Goal: Find contact information: Find contact information

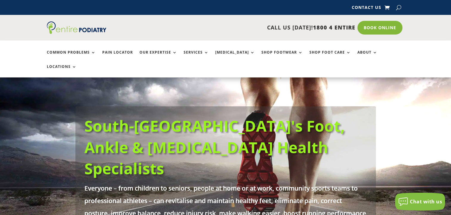
drag, startPoint x: 269, startPoint y: 27, endPoint x: 352, endPoint y: 30, distance: 83.6
click at [352, 30] on p "CALL US [DATE]! 1800 4 ENTIRE" at bounding box center [242, 28] width 226 height 8
click at [341, 29] on span "1800 4 ENTIRE" at bounding box center [334, 27] width 42 height 7
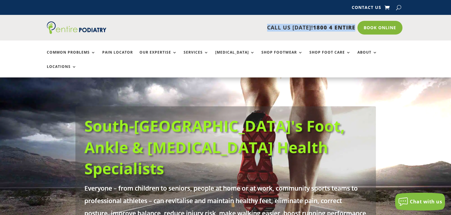
click at [300, 32] on div "CALL US [DATE]! 1800 4 ENTIRE Call 1800 4 ENTIRE Book Online" at bounding box center [226, 28] width 358 height 26
drag, startPoint x: 261, startPoint y: 27, endPoint x: 350, endPoint y: 28, distance: 88.6
click at [356, 28] on div "CALL US [DATE]! 1800 4 ENTIRE Call 1800 4 ENTIRE Book Online" at bounding box center [226, 28] width 358 height 26
click at [349, 28] on span "1800 4 ENTIRE" at bounding box center [334, 27] width 42 height 7
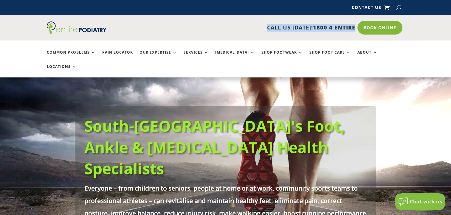
click at [349, 28] on span "1800 4 ENTIRE" at bounding box center [334, 27] width 42 height 7
click at [302, 27] on p "CALL US [DATE]! 1800 4 ENTIRE" at bounding box center [242, 28] width 226 height 8
drag, startPoint x: 352, startPoint y: 28, endPoint x: 221, endPoint y: 27, distance: 131.0
click at [221, 27] on p "CALL US [DATE]! 1800 4 ENTIRE" at bounding box center [242, 28] width 226 height 8
click at [282, 26] on p "CALL US [DATE]! 1800 4 ENTIRE" at bounding box center [242, 28] width 226 height 8
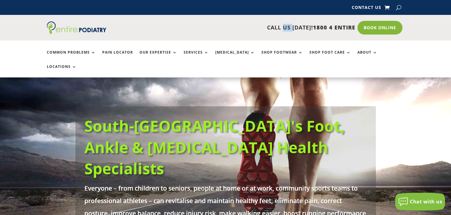
click at [282, 26] on p "CALL US [DATE]! 1800 4 ENTIRE" at bounding box center [242, 28] width 226 height 8
click at [302, 28] on p "CALL US [DATE]! 1800 4 ENTIRE" at bounding box center [242, 28] width 226 height 8
click at [275, 26] on p "CALL US [DATE]! 1800 4 ENTIRE" at bounding box center [242, 28] width 226 height 8
drag, startPoint x: 263, startPoint y: 27, endPoint x: 354, endPoint y: 30, distance: 91.9
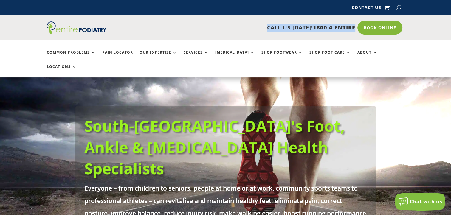
click at [356, 30] on div "CALL US [DATE]! 1800 4 ENTIRE Call 1800 4 ENTIRE Book Online" at bounding box center [226, 28] width 358 height 26
click at [354, 29] on span "1800 4 ENTIRE" at bounding box center [334, 27] width 42 height 7
drag, startPoint x: 353, startPoint y: 29, endPoint x: 246, endPoint y: 30, distance: 107.1
click at [246, 30] on p "CALL US [DATE]! 1800 4 ENTIRE" at bounding box center [242, 28] width 226 height 8
click at [268, 28] on p "CALL US [DATE]! 1800 4 ENTIRE" at bounding box center [242, 28] width 226 height 8
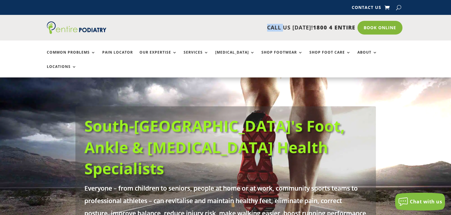
click at [268, 28] on p "CALL US [DATE]! 1800 4 ENTIRE" at bounding box center [242, 28] width 226 height 8
click at [196, 27] on p "CALL US [DATE]! 1800 4 ENTIRE" at bounding box center [242, 28] width 226 height 8
click at [217, 30] on p "CALL US [DATE]! 1800 4 ENTIRE" at bounding box center [242, 28] width 226 height 8
drag, startPoint x: 354, startPoint y: 28, endPoint x: 296, endPoint y: 29, distance: 58.2
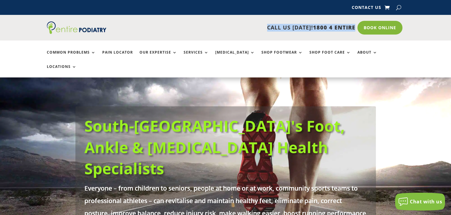
click at [296, 30] on p "CALL US [DATE]! 1800 4 ENTIRE" at bounding box center [242, 28] width 226 height 8
click at [295, 29] on p "CALL US [DATE]! 1800 4 ENTIRE" at bounding box center [242, 28] width 226 height 8
click at [191, 31] on p "CALL US [DATE]! 1800 4 ENTIRE" at bounding box center [242, 28] width 226 height 8
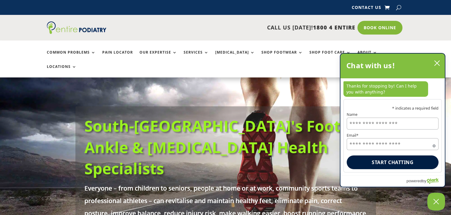
click at [435, 66] on div "Chat with us!" at bounding box center [393, 66] width 104 height 25
click at [437, 65] on icon "close chatbox" at bounding box center [437, 63] width 5 height 5
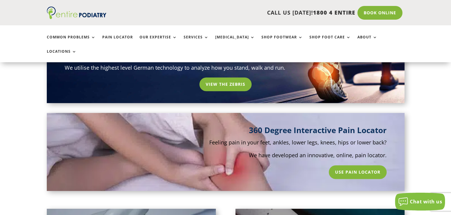
scroll to position [383, 0]
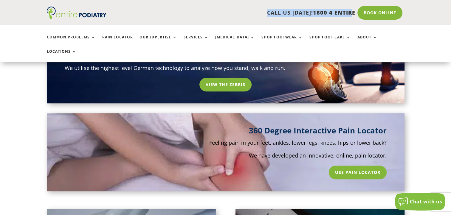
drag, startPoint x: 347, startPoint y: 13, endPoint x: 261, endPoint y: 10, distance: 85.4
click at [261, 10] on p "CALL US [DATE]! 1800 4 ENTIRE" at bounding box center [242, 13] width 226 height 8
click at [263, 10] on p "CALL US [DATE]! 1800 4 ENTIRE" at bounding box center [242, 13] width 226 height 8
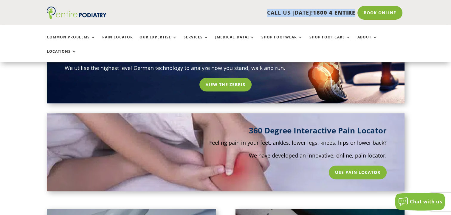
click at [293, 11] on p "CALL US [DATE]! 1800 4 ENTIRE" at bounding box center [242, 13] width 226 height 8
drag, startPoint x: 353, startPoint y: 13, endPoint x: 255, endPoint y: 12, distance: 97.6
click at [255, 12] on p "CALL US [DATE]! 1800 4 ENTIRE" at bounding box center [242, 13] width 226 height 8
click at [298, 11] on p "CALL US [DATE]! 1800 4 ENTIRE" at bounding box center [242, 13] width 226 height 8
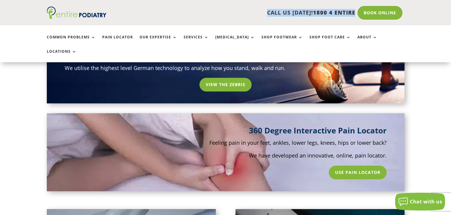
click at [298, 11] on p "CALL US [DATE]! 1800 4 ENTIRE" at bounding box center [242, 13] width 226 height 8
click at [343, 13] on span "1800 4 ENTIRE" at bounding box center [334, 12] width 42 height 7
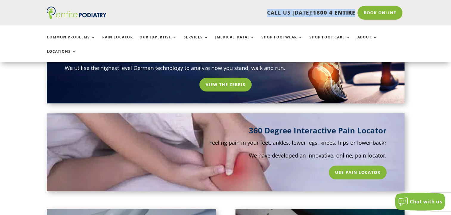
click at [301, 12] on p "CALL US [DATE]! 1800 4 ENTIRE" at bounding box center [242, 13] width 226 height 8
drag, startPoint x: 270, startPoint y: 12, endPoint x: 350, endPoint y: 11, distance: 80.6
click at [350, 11] on p "CALL US [DATE]! 1800 4 ENTIRE" at bounding box center [242, 13] width 226 height 8
click at [351, 12] on span "1800 4 ENTIRE" at bounding box center [334, 12] width 42 height 7
click at [350, 12] on span "1800 4 ENTIRE" at bounding box center [334, 12] width 42 height 7
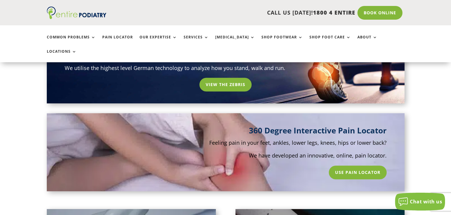
click at [350, 12] on span "1800 4 ENTIRE" at bounding box center [334, 12] width 42 height 7
drag, startPoint x: 353, startPoint y: 12, endPoint x: 261, endPoint y: 13, distance: 91.9
click at [261, 13] on p "CALL US [DATE]! 1800 4 ENTIRE" at bounding box center [242, 13] width 226 height 8
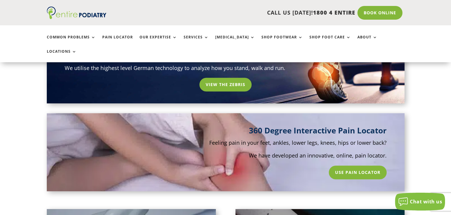
click at [204, 16] on p "CALL US [DATE]! 1800 4 ENTIRE" at bounding box center [242, 13] width 226 height 8
click at [330, 12] on span "1800 4 ENTIRE" at bounding box center [334, 12] width 42 height 7
click at [264, 10] on p "CALL US [DATE]! 1800 4 ENTIRE" at bounding box center [242, 13] width 226 height 8
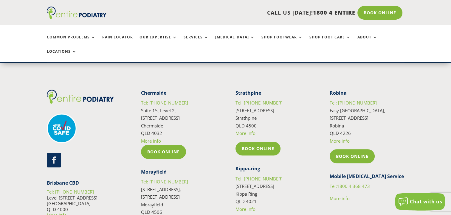
scroll to position [2693, 0]
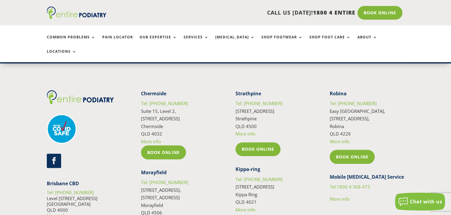
click at [51, 90] on img at bounding box center [80, 97] width 67 height 14
click at [80, 90] on img at bounding box center [80, 97] width 67 height 14
click at [384, 90] on h5 "Robina" at bounding box center [367, 95] width 75 height 10
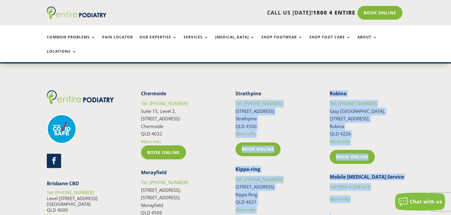
drag, startPoint x: 317, startPoint y: 54, endPoint x: 418, endPoint y: 115, distance: 118.1
click at [395, 195] on div "Follow [GEOGRAPHIC_DATA] Tel: [PHONE_NUMBER] [STREET_ADDRESS] More info Book On…" at bounding box center [226, 195] width 358 height 228
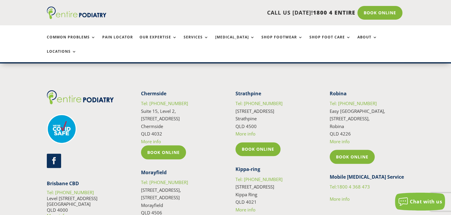
click at [333, 81] on div "Follow [GEOGRAPHIC_DATA] Tel: [PHONE_NUMBER] [STREET_ADDRESS] More info Book On…" at bounding box center [226, 195] width 358 height 228
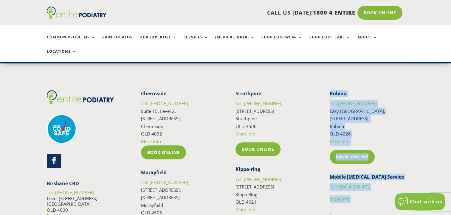
scroll to position [2775, 0]
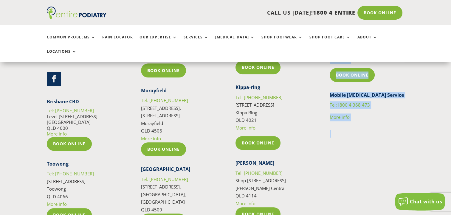
drag, startPoint x: 326, startPoint y: 57, endPoint x: 369, endPoint y: 61, distance: 43.4
click at [387, 154] on div "Follow [GEOGRAPHIC_DATA] Tel: [PHONE_NUMBER] [STREET_ADDRESS] More info Book On…" at bounding box center [226, 113] width 358 height 228
click at [389, 130] on p at bounding box center [367, 134] width 75 height 8
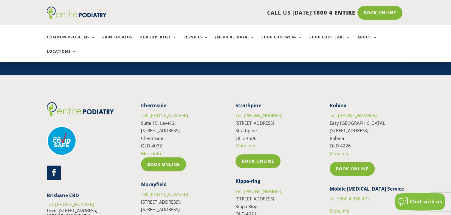
scroll to position [2633, 0]
